Goal: Task Accomplishment & Management: Manage account settings

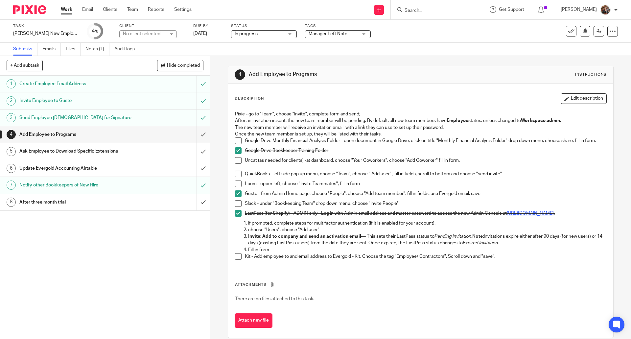
click at [238, 140] on span at bounding box center [238, 140] width 7 height 7
click at [237, 164] on span at bounding box center [238, 160] width 7 height 7
click at [235, 176] on span at bounding box center [238, 173] width 7 height 7
click at [238, 187] on span at bounding box center [238, 183] width 7 height 7
click at [237, 205] on span at bounding box center [238, 203] width 7 height 7
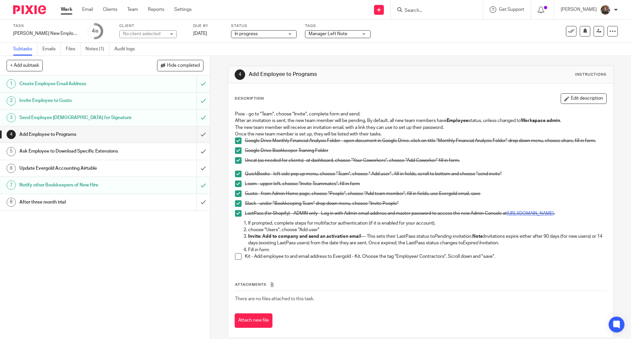
click at [236, 258] on span at bounding box center [238, 256] width 7 height 7
click at [195, 136] on input "submit" at bounding box center [105, 134] width 210 height 16
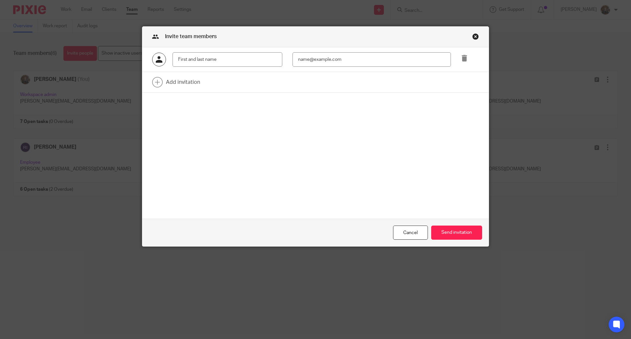
click at [197, 60] on input "text" at bounding box center [227, 59] width 110 height 15
type input "[PERSON_NAME]"
type input "rhon"
click at [197, 60] on input "Rhonda" at bounding box center [227, 59] width 110 height 15
type input "Rhonda Reily"
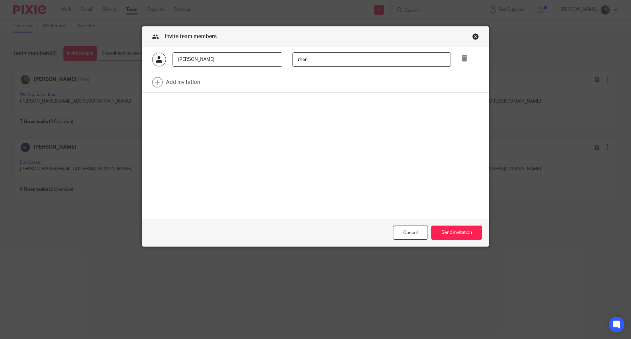
click at [315, 60] on input "rhon" at bounding box center [371, 59] width 158 height 15
type input "rhonda@evergoldaccounting.com"
click at [158, 81] on link at bounding box center [315, 82] width 346 height 20
click at [189, 86] on input "text" at bounding box center [227, 84] width 110 height 15
type input "Rachel"
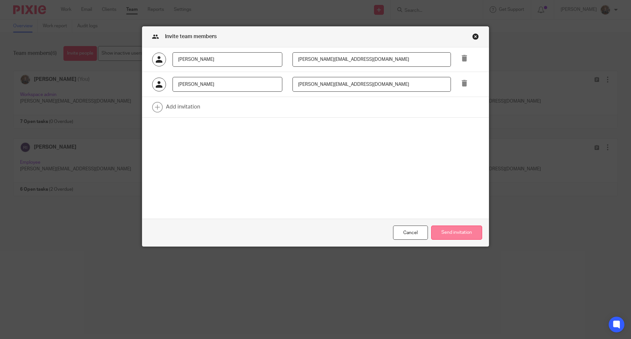
type input "rachel@evergoldaccounting.com"
click at [444, 232] on button "Send invitation" at bounding box center [456, 232] width 51 height 14
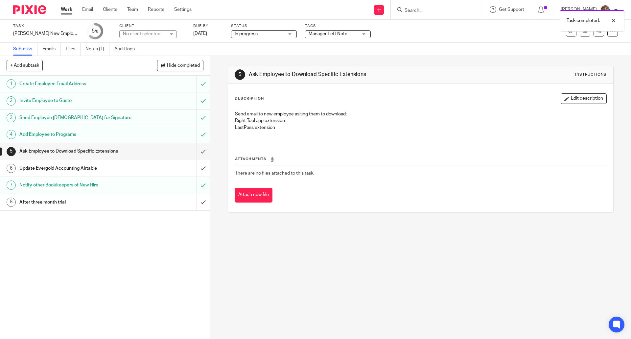
click at [124, 151] on h1 "Ask Employee to Download Specific Extensions" at bounding box center [76, 151] width 114 height 10
drag, startPoint x: 234, startPoint y: 120, endPoint x: 277, endPoint y: 130, distance: 44.7
click at [277, 130] on div "Send email to new employee asking them to download: Right Tool app extension La…" at bounding box center [420, 124] width 377 height 35
copy div "Right Tool app extension LastPass extension"
